Goal: Check status

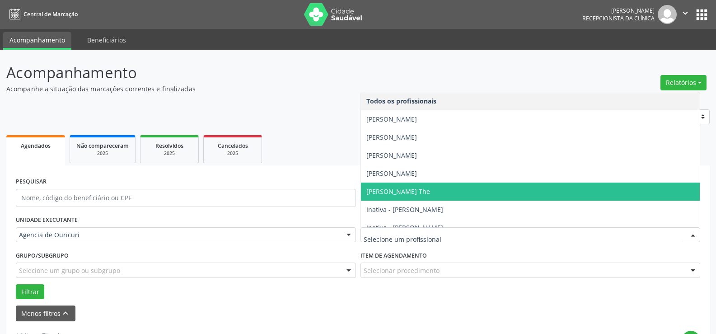
click at [441, 192] on span "[PERSON_NAME] The" at bounding box center [530, 192] width 339 height 18
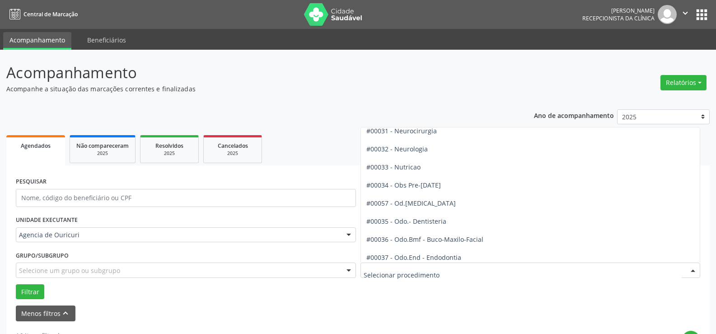
scroll to position [859, 0]
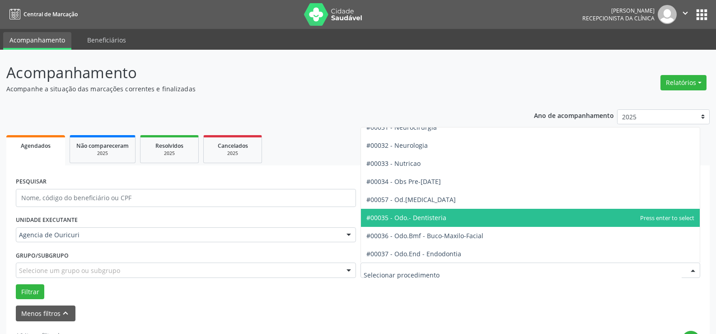
click at [425, 212] on span "#00035 - Odo.- Dentisteria" at bounding box center [530, 218] width 339 height 18
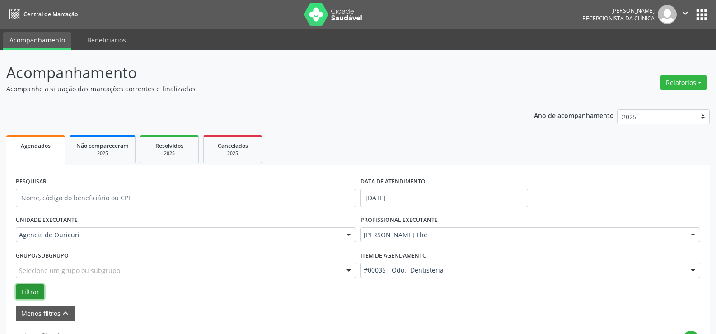
click at [20, 292] on button "Filtrar" at bounding box center [30, 291] width 28 height 15
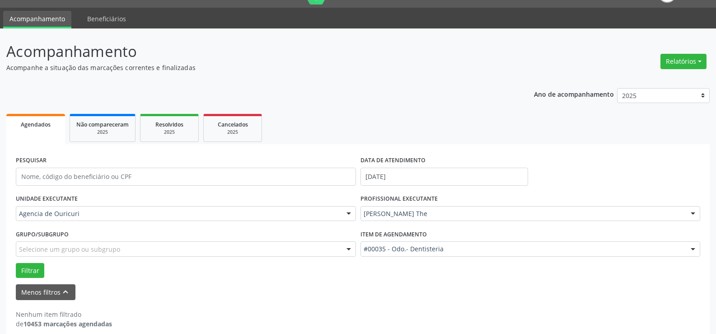
scroll to position [32, 0]
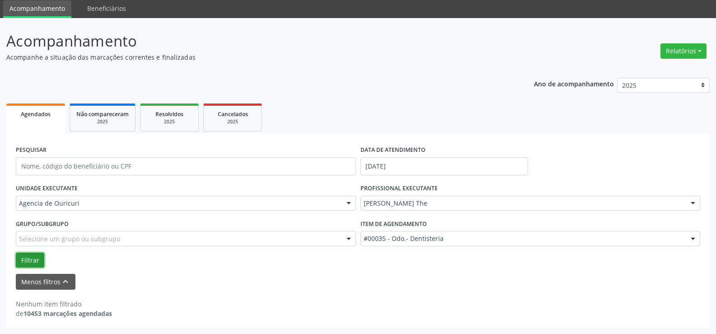
click at [33, 263] on button "Filtrar" at bounding box center [30, 260] width 28 height 15
click at [34, 259] on button "Filtrar" at bounding box center [30, 260] width 28 height 15
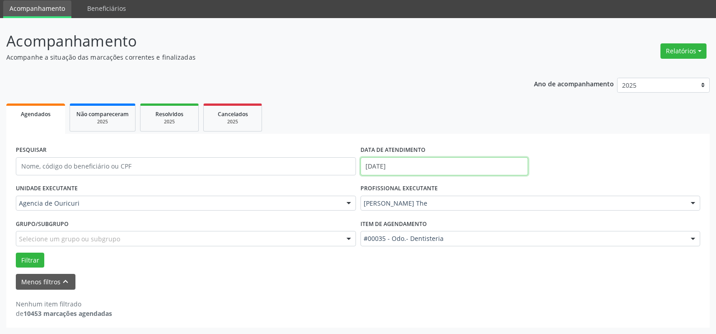
click at [395, 160] on input "[DATE]" at bounding box center [445, 166] width 168 height 18
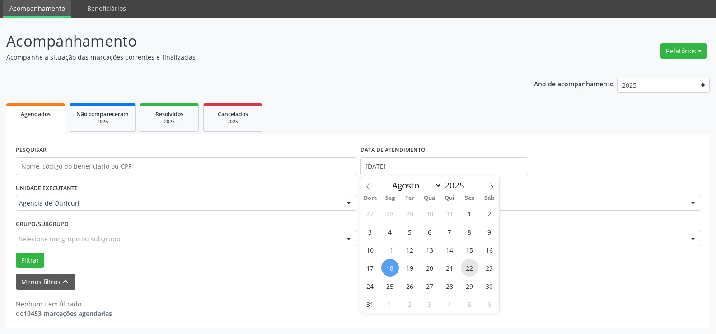
click at [464, 264] on span "22" at bounding box center [470, 268] width 18 height 18
type input "[DATE]"
click at [39, 263] on button "Filtrar" at bounding box center [30, 260] width 28 height 15
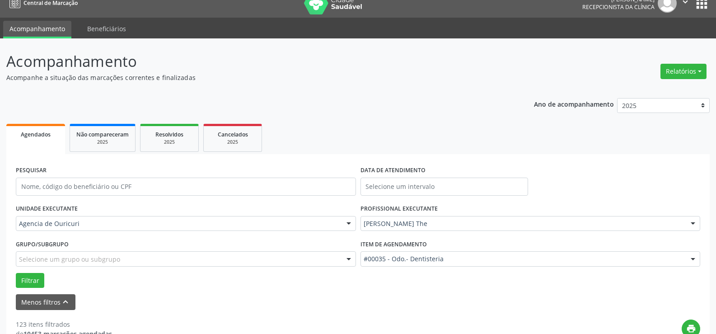
scroll to position [11, 0]
click at [415, 181] on input "text" at bounding box center [445, 187] width 168 height 18
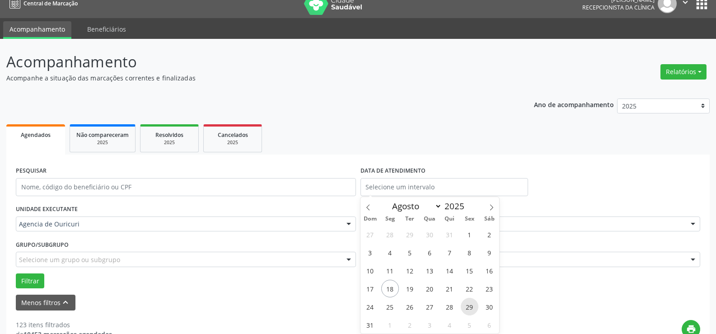
click at [475, 306] on span "29" at bounding box center [470, 307] width 18 height 18
type input "[DATE]"
click at [29, 281] on button "Filtrar" at bounding box center [30, 280] width 28 height 15
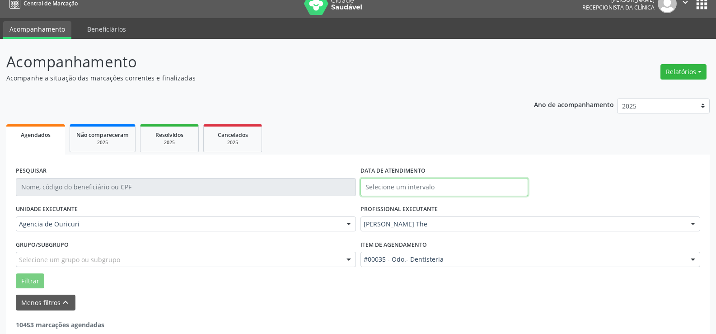
click at [381, 185] on input "text" at bounding box center [445, 187] width 168 height 18
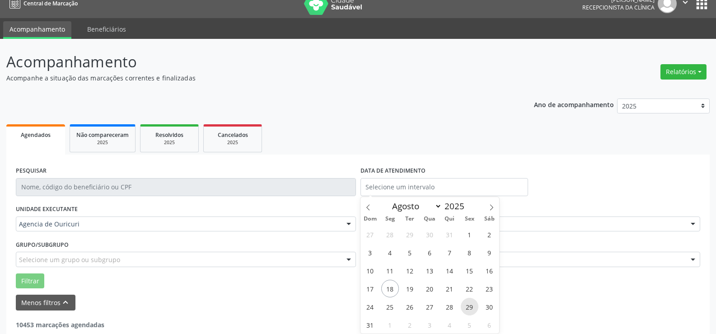
click at [475, 305] on span "29" at bounding box center [470, 307] width 18 height 18
type input "[DATE]"
click at [475, 305] on span "29" at bounding box center [470, 307] width 18 height 18
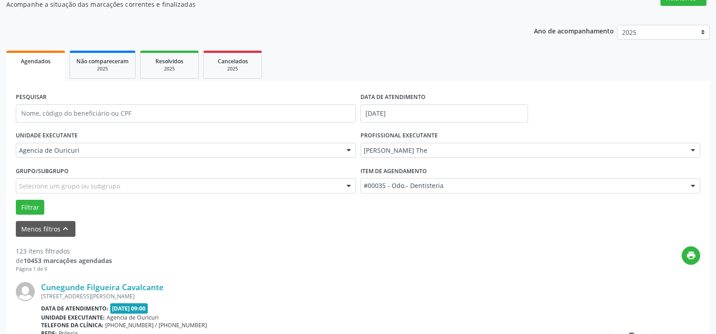
scroll to position [146, 0]
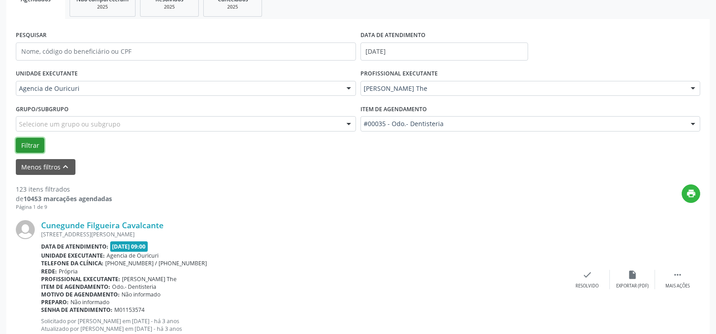
click at [36, 151] on button "Filtrar" at bounding box center [30, 145] width 28 height 15
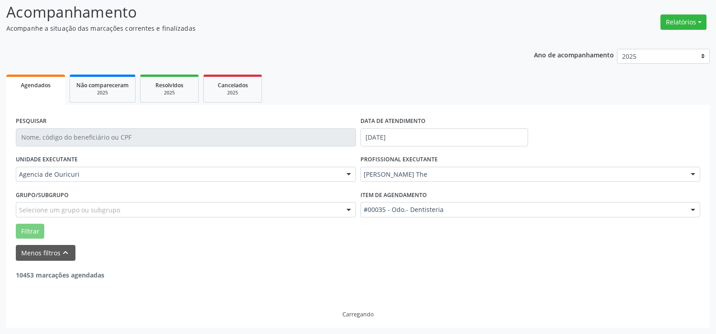
scroll to position [32, 0]
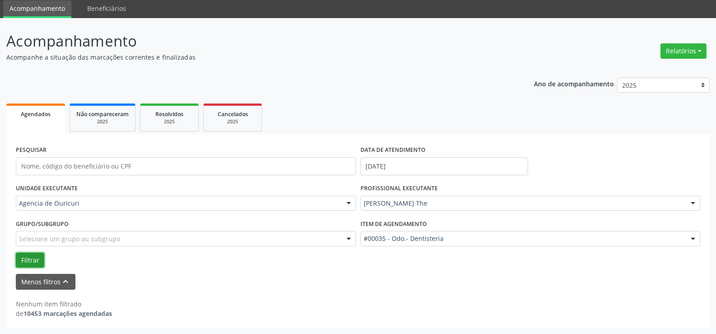
click at [36, 262] on button "Filtrar" at bounding box center [30, 260] width 28 height 15
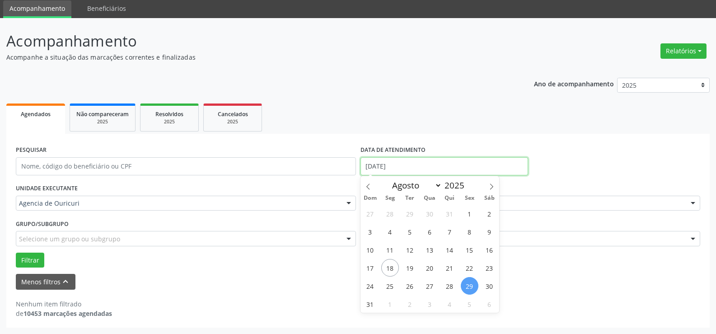
click at [481, 169] on input "[DATE]" at bounding box center [445, 166] width 168 height 18
click at [468, 280] on span "29" at bounding box center [470, 286] width 18 height 18
type input "[DATE]"
click at [471, 287] on span "29" at bounding box center [470, 286] width 18 height 18
select select "7"
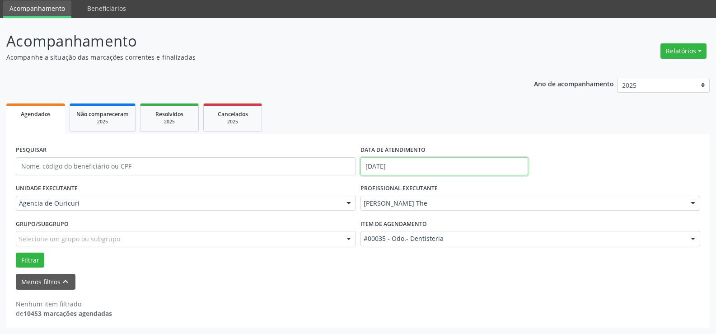
click at [448, 173] on input "[DATE]" at bounding box center [445, 166] width 168 height 18
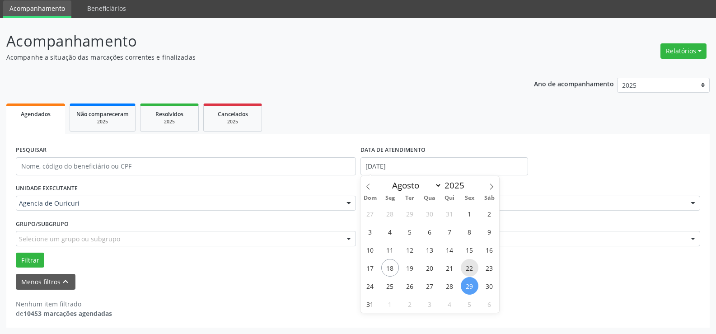
click at [471, 269] on span "22" at bounding box center [470, 268] width 18 height 18
type input "[DATE]"
click at [471, 269] on span "22" at bounding box center [470, 268] width 18 height 18
click at [471, 269] on form "PESQUISAR DATA DE ATENDIMENTO [DATE] UNIDADE EXECUTANTE Agencia de Ouricuri Tod…" at bounding box center [358, 216] width 685 height 146
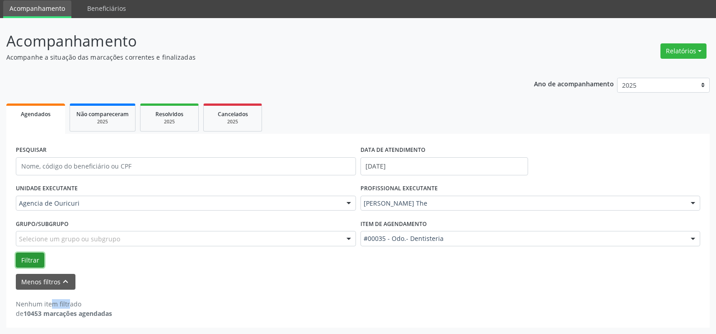
click at [38, 260] on button "Filtrar" at bounding box center [30, 260] width 28 height 15
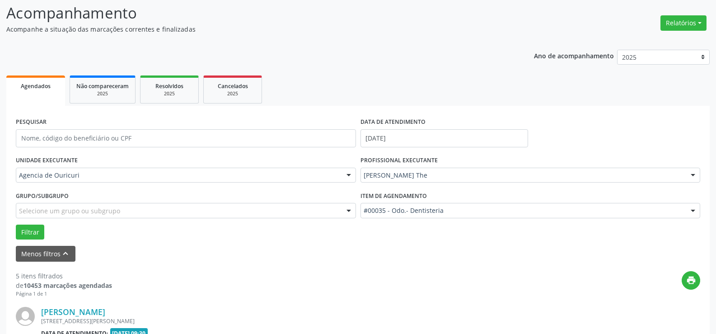
scroll to position [136, 0]
